Goal: Check status

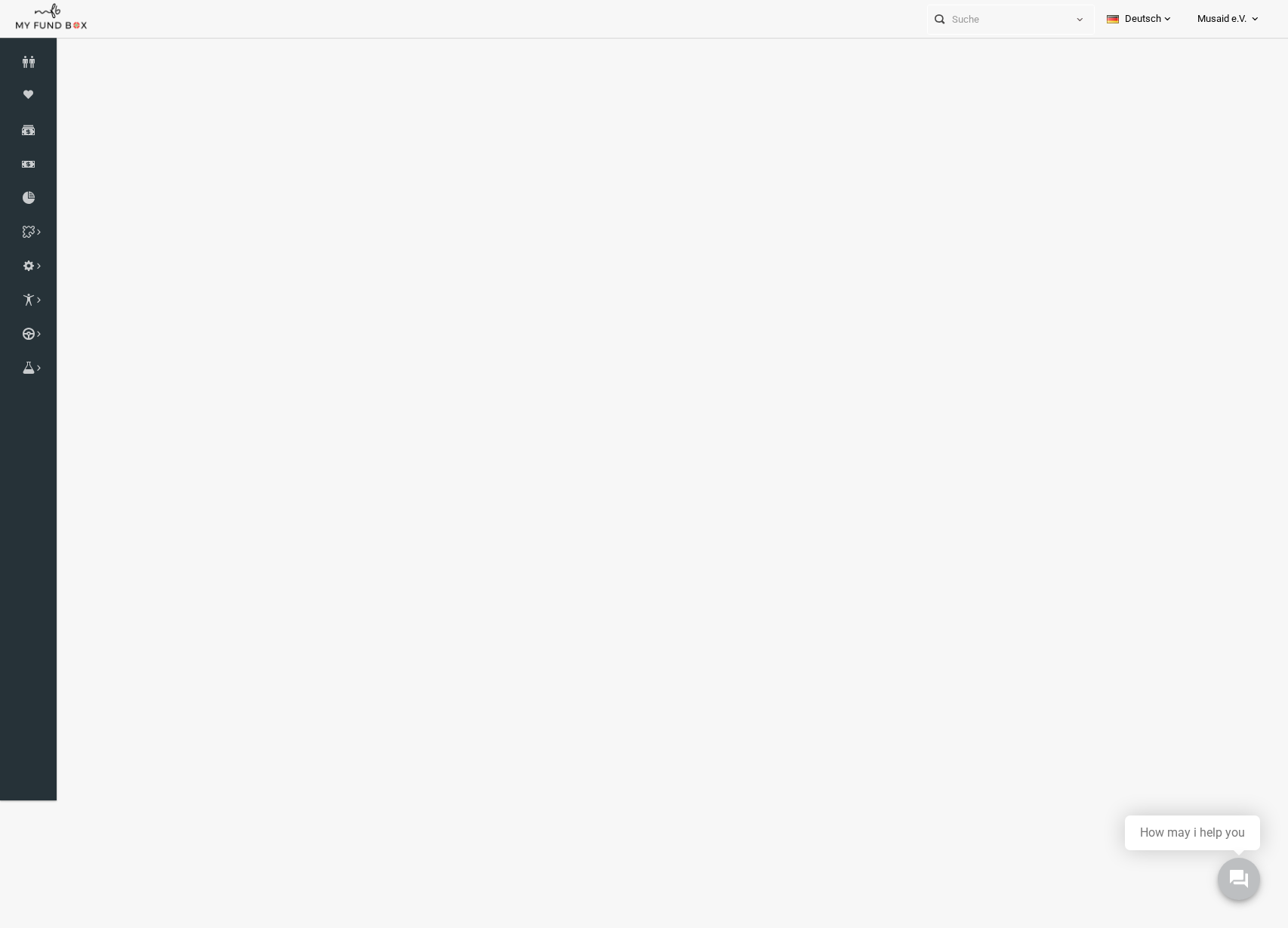
select select "100"
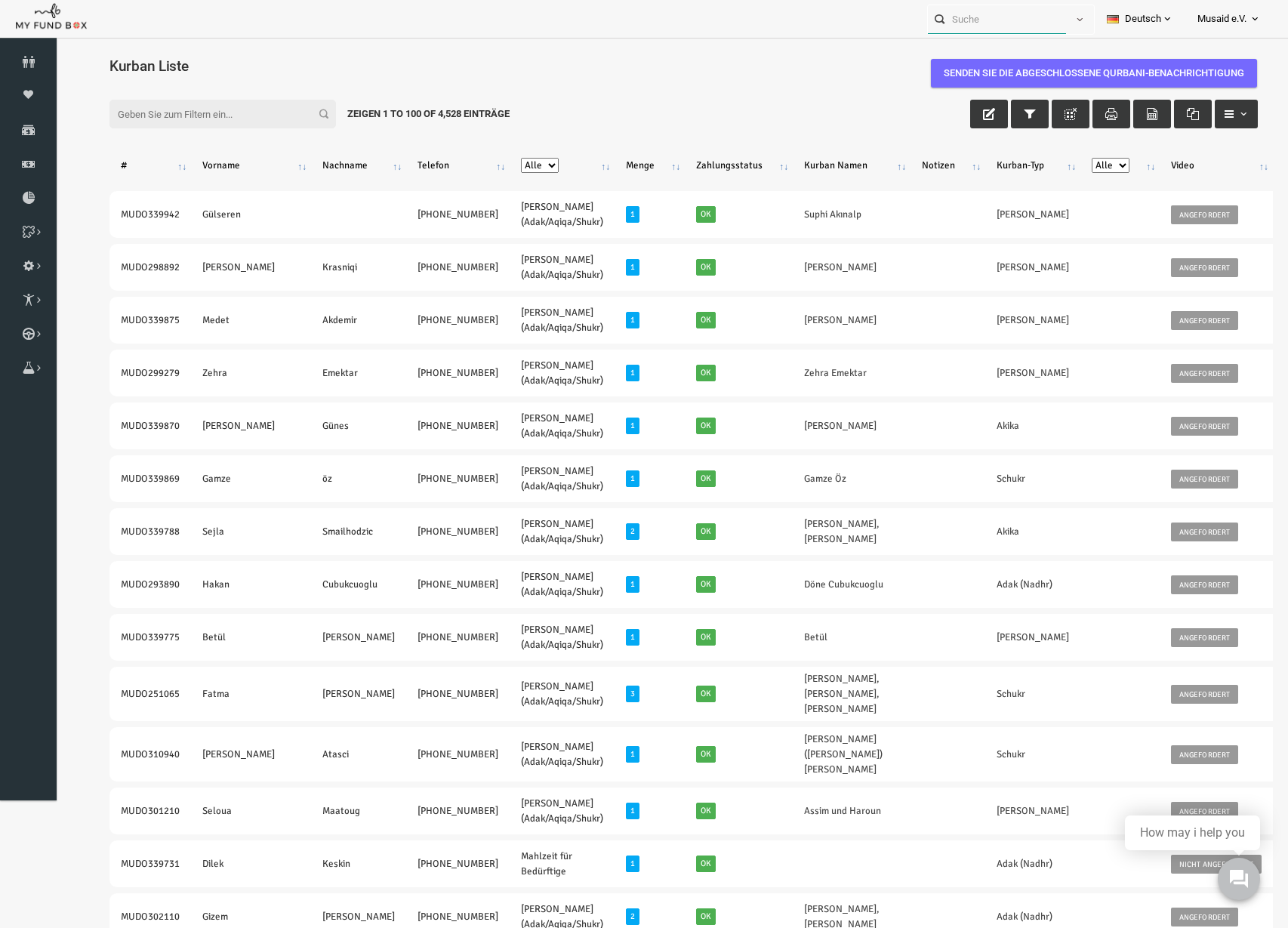
click at [997, 20] on input "text" at bounding box center [996, 19] width 139 height 28
click at [964, 34] on div "Merve Kethüda MUDO332667" at bounding box center [1005, 49] width 178 height 31
type input "Merve Kethüda MUDO332667"
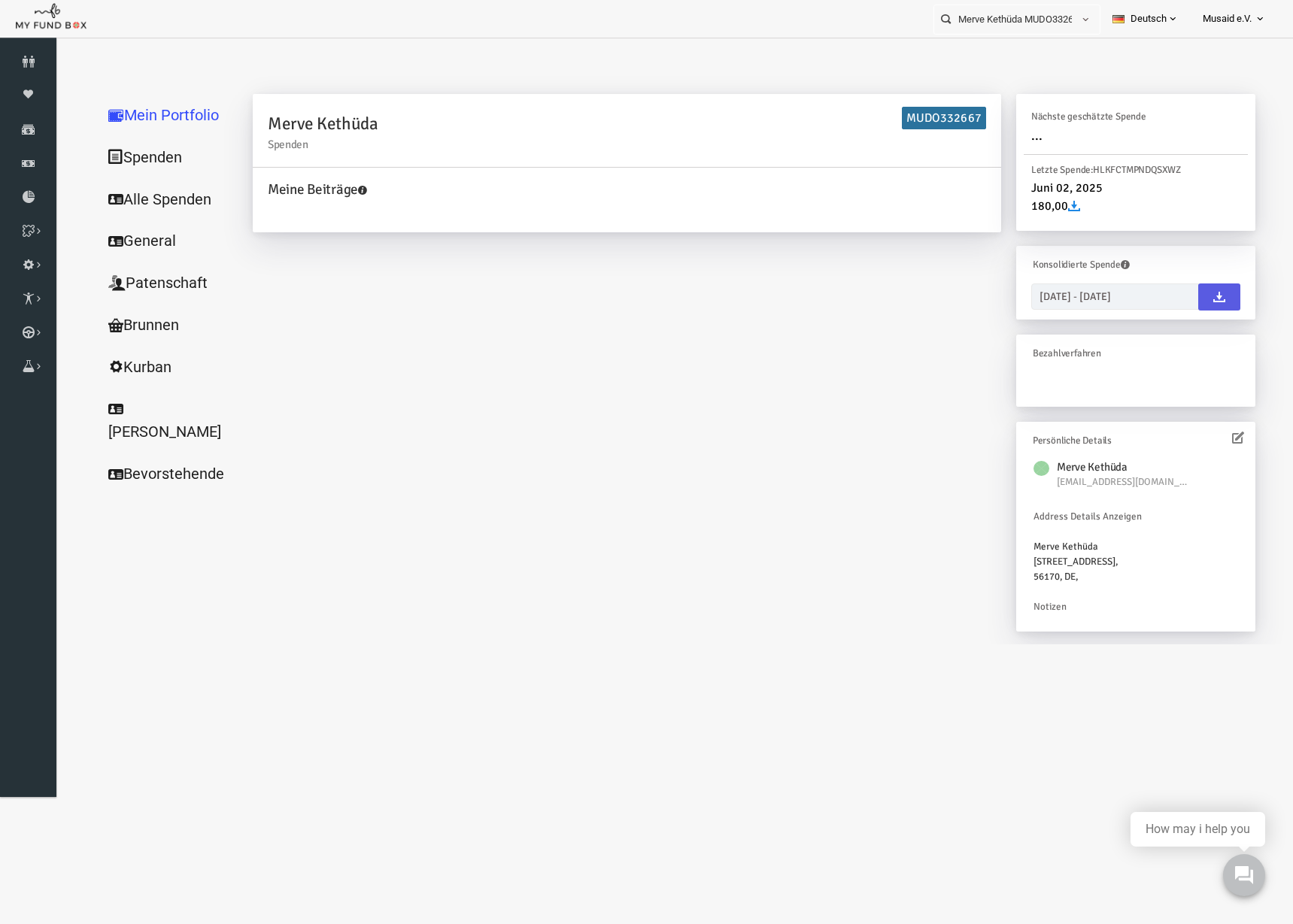
click at [157, 201] on link "Alle Spenden" at bounding box center [144, 200] width 150 height 43
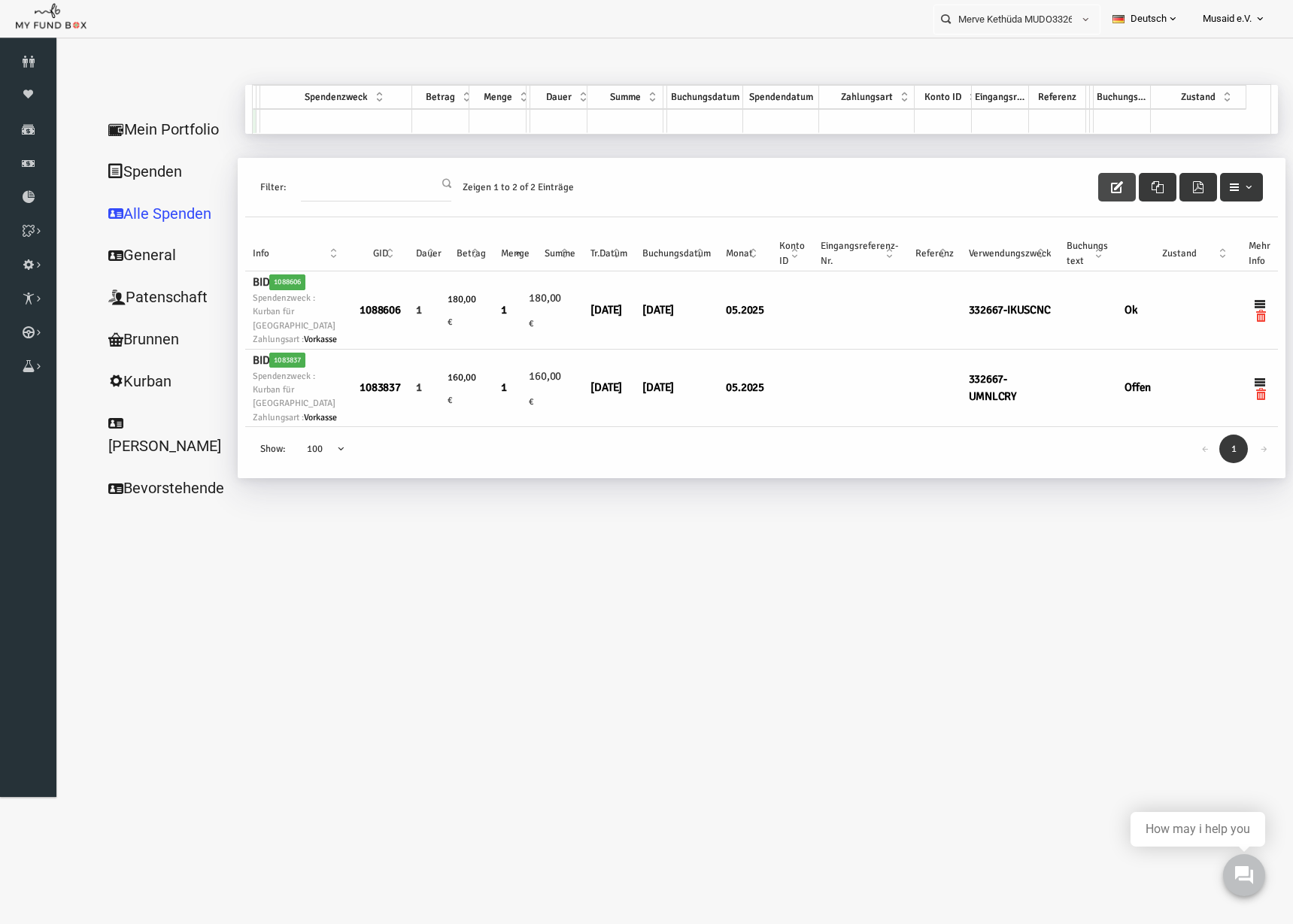
click at [1080, 188] on button "button" at bounding box center [1091, 187] width 37 height 28
